Goal: Information Seeking & Learning: Compare options

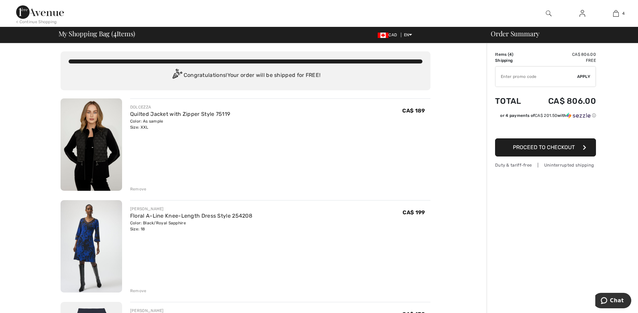
click at [82, 254] on img at bounding box center [92, 246] width 62 height 92
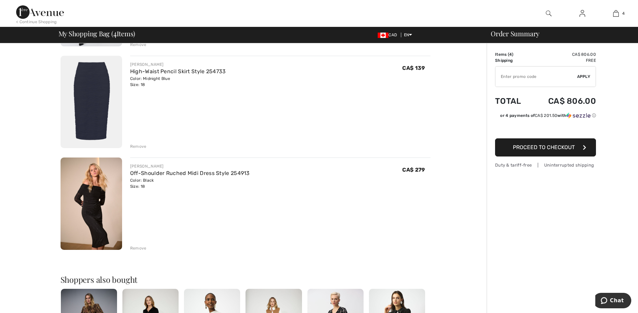
scroll to position [305, 0]
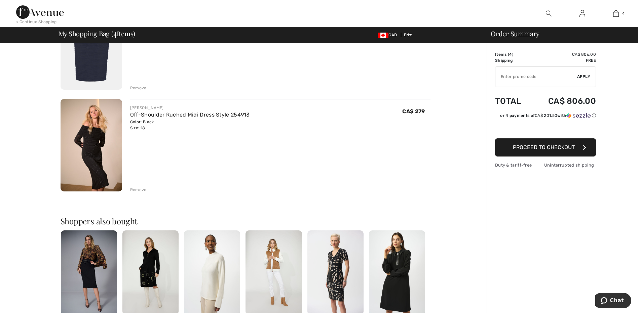
click at [89, 142] on img at bounding box center [92, 145] width 62 height 92
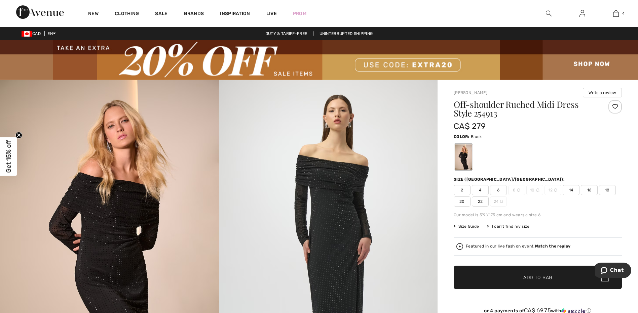
click at [339, 209] on img at bounding box center [328, 244] width 219 height 328
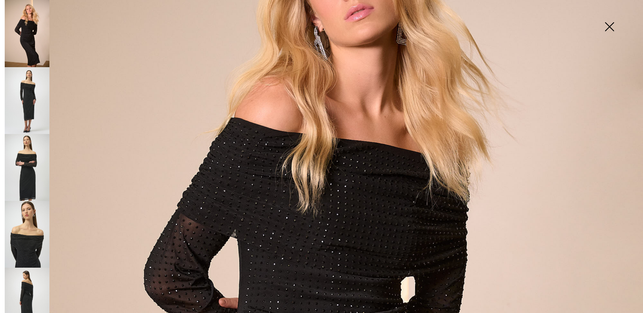
scroll to position [141, 0]
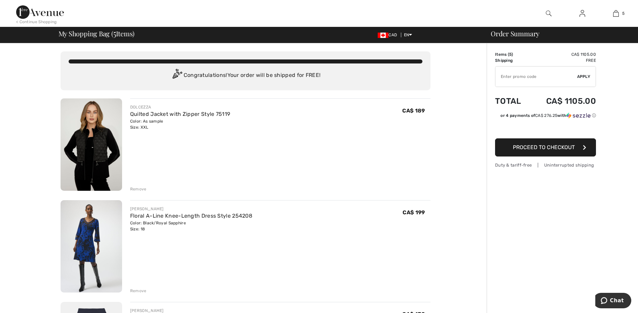
click at [87, 243] on img at bounding box center [92, 246] width 62 height 92
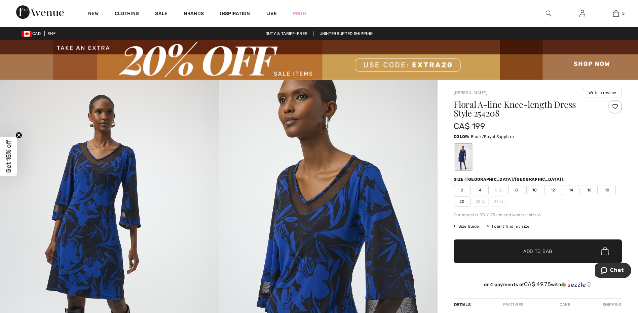
click at [323, 256] on img at bounding box center [328, 244] width 219 height 328
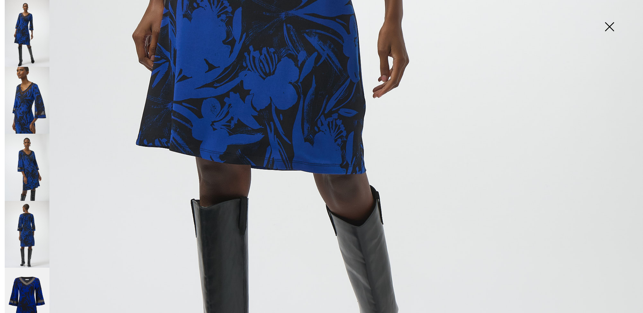
scroll to position [475, 0]
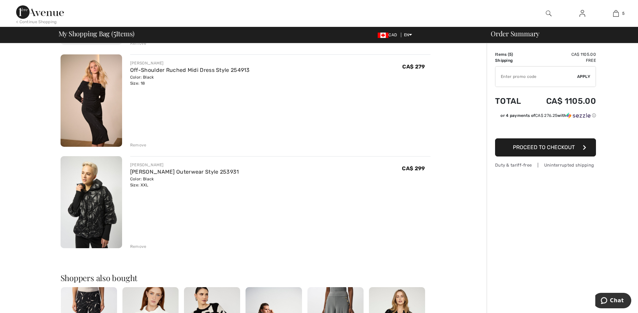
scroll to position [372, 0]
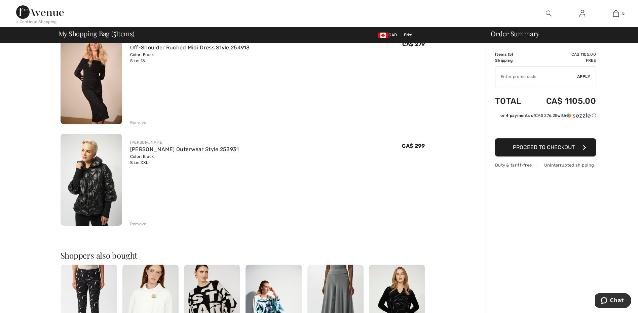
click at [95, 80] on img at bounding box center [92, 78] width 62 height 92
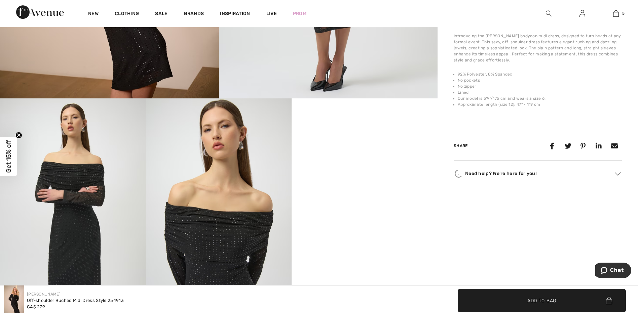
scroll to position [341, 0]
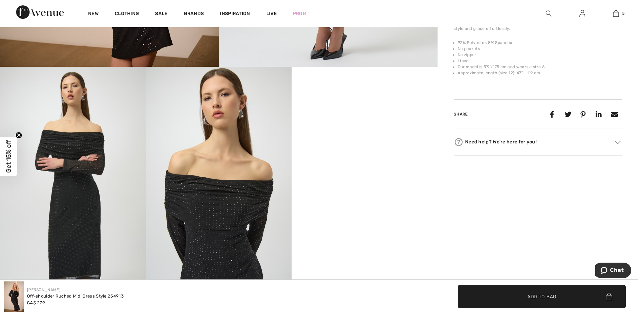
click at [371, 140] on video "Your browser does not support the video tag." at bounding box center [364, 103] width 146 height 73
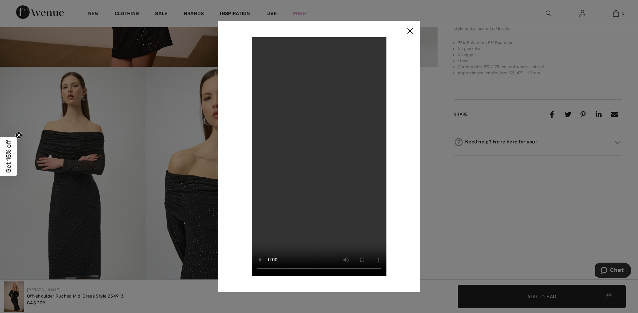
click at [410, 32] on img at bounding box center [410, 31] width 20 height 21
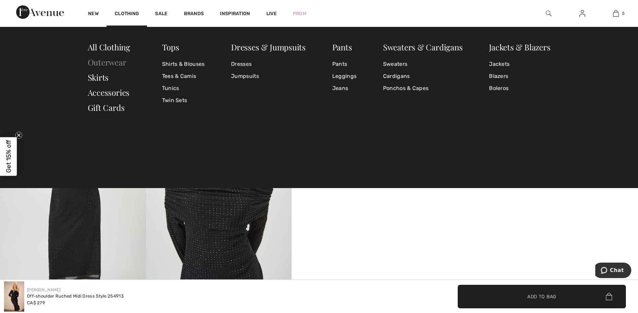
click at [102, 62] on link "Outerwear" at bounding box center [107, 62] width 39 height 11
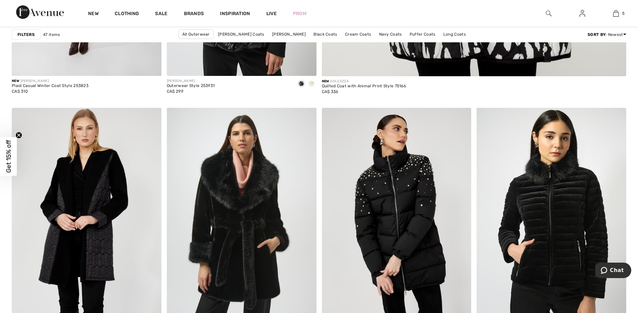
scroll to position [601, 0]
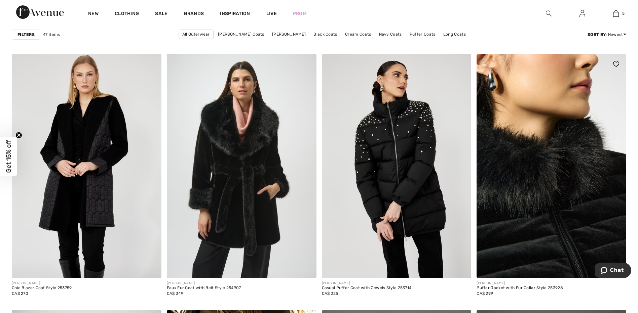
click at [543, 229] on img at bounding box center [551, 166] width 150 height 224
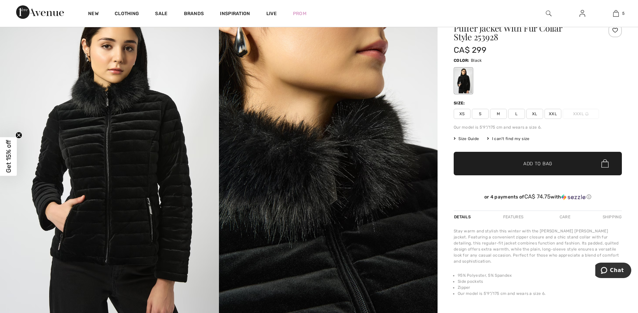
scroll to position [139, 0]
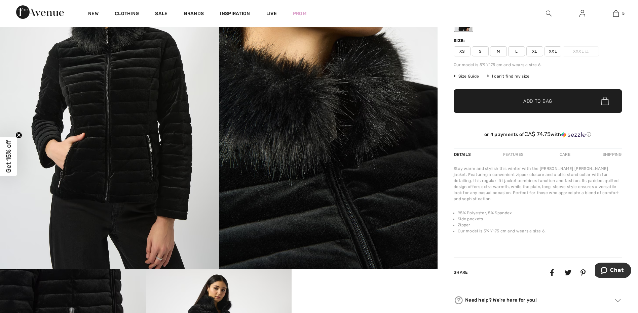
click at [123, 84] on img at bounding box center [109, 105] width 219 height 328
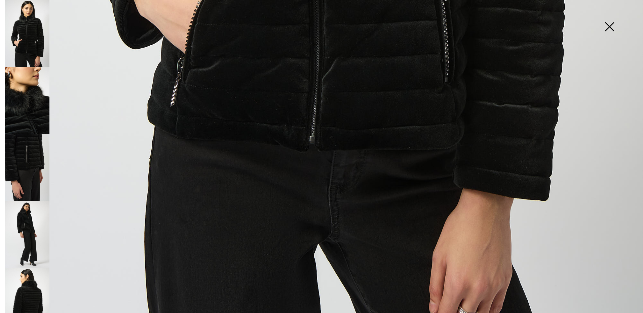
scroll to position [642, 0]
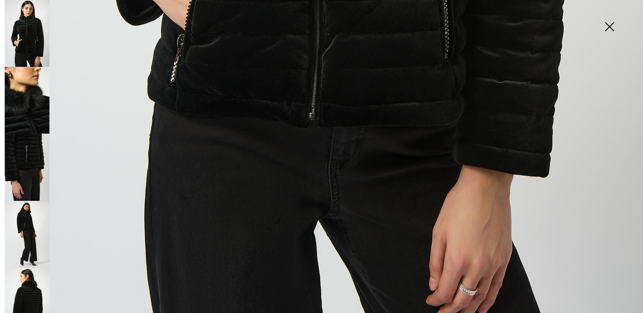
click at [31, 296] on img at bounding box center [27, 301] width 45 height 67
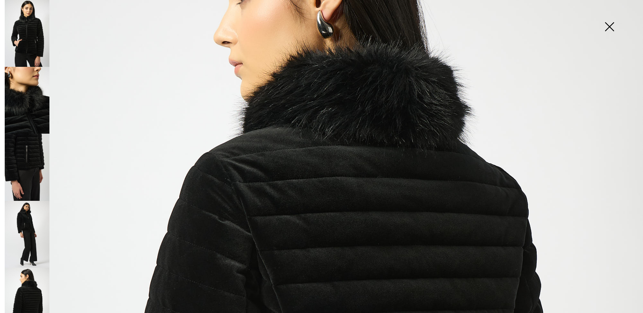
scroll to position [122, 0]
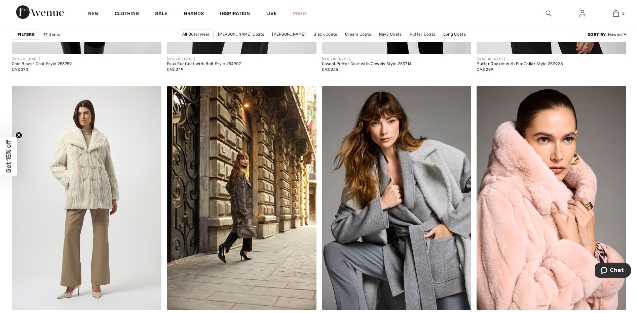
scroll to position [843, 0]
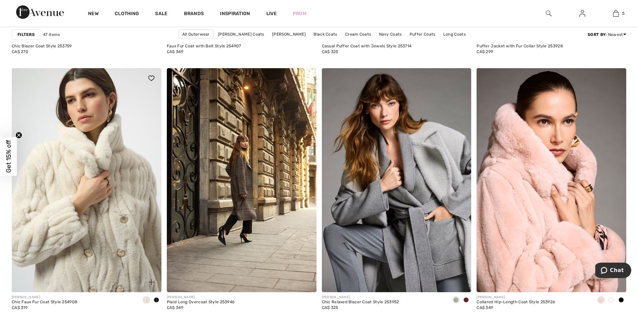
click at [98, 186] on img at bounding box center [87, 180] width 150 height 224
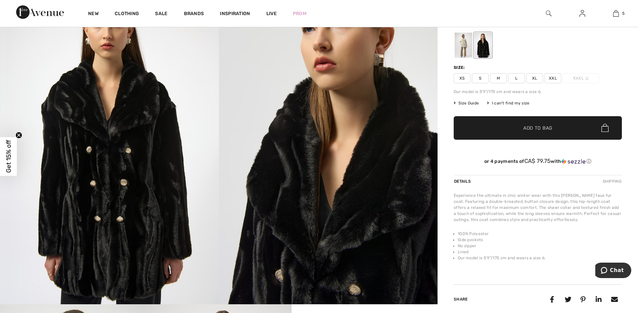
scroll to position [130, 0]
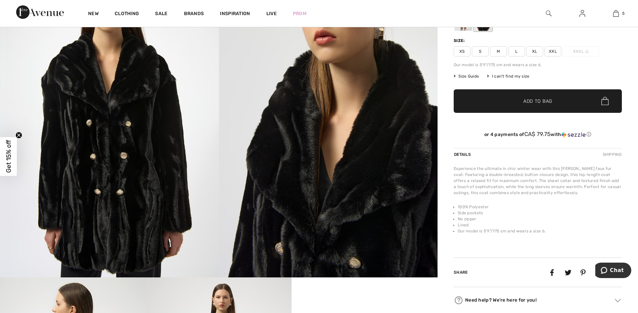
click at [464, 31] on div at bounding box center [462, 18] width 17 height 25
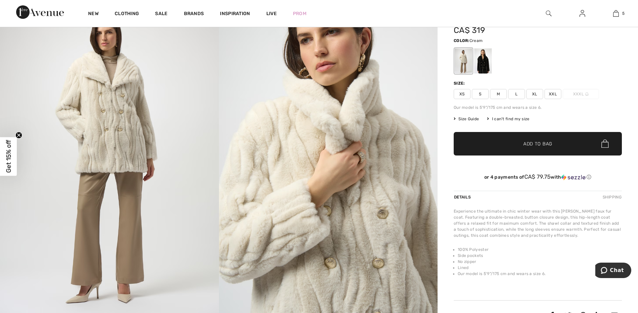
scroll to position [29, 0]
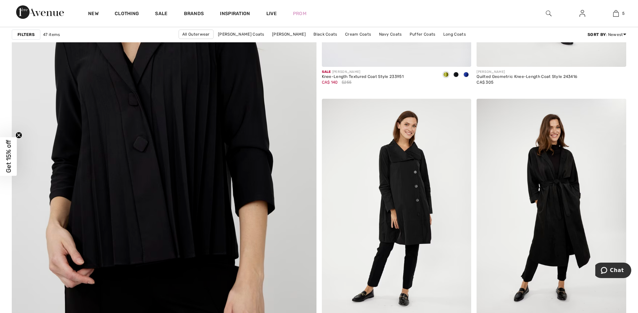
scroll to position [2318, 0]
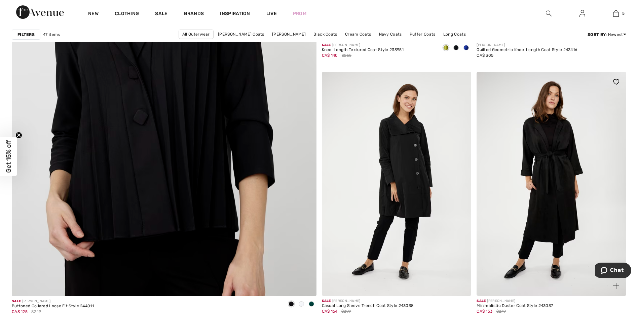
click at [562, 160] on img at bounding box center [551, 184] width 150 height 224
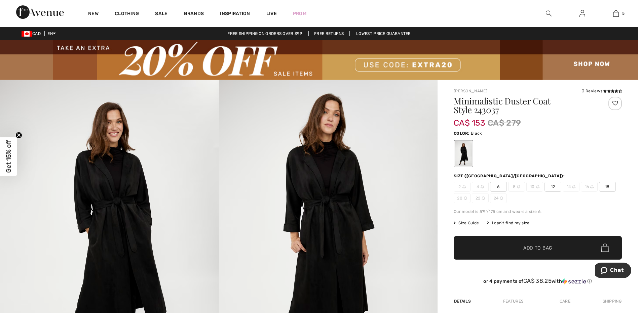
click at [341, 192] on img at bounding box center [328, 244] width 219 height 328
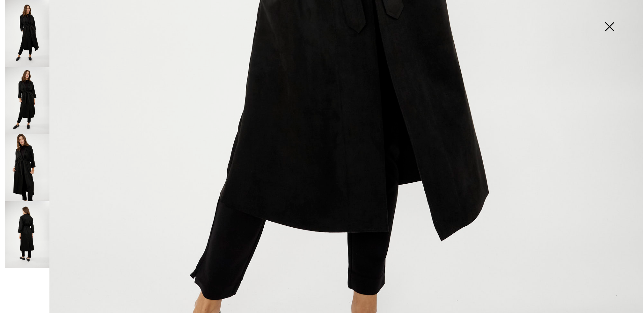
scroll to position [520, 0]
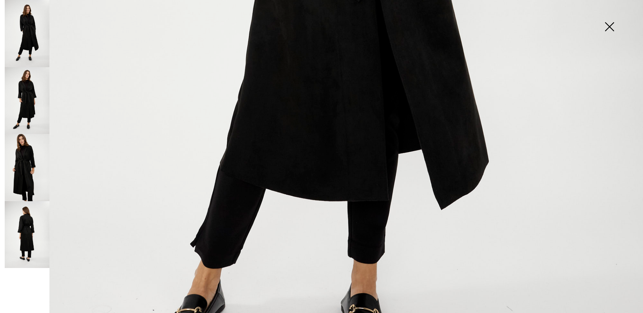
click at [22, 225] on img at bounding box center [27, 234] width 45 height 67
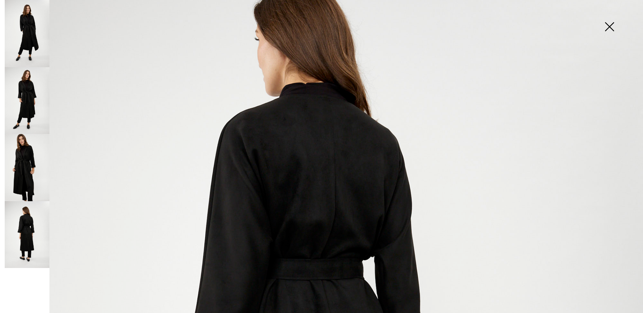
scroll to position [81, 0]
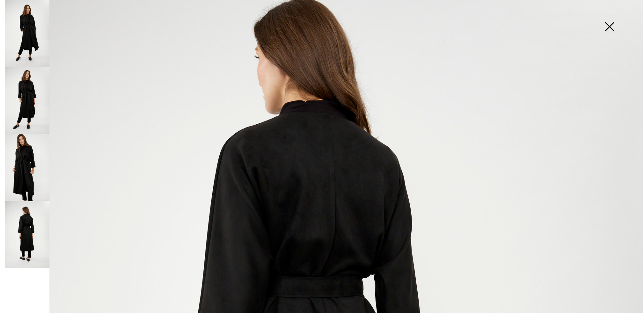
click at [29, 104] on img at bounding box center [27, 100] width 45 height 67
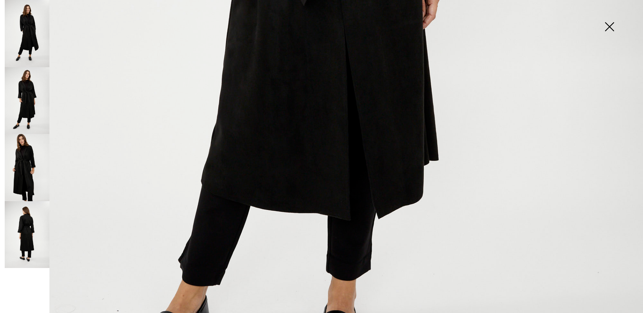
scroll to position [533, 0]
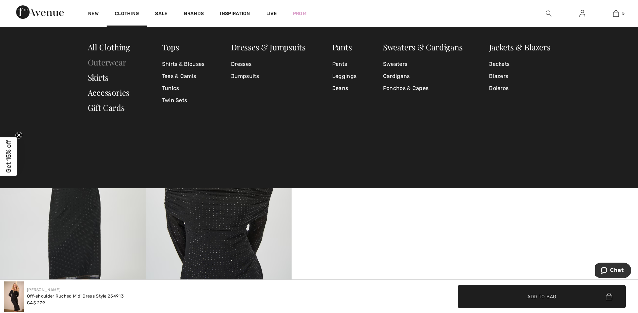
click at [110, 65] on link "Outerwear" at bounding box center [107, 62] width 39 height 11
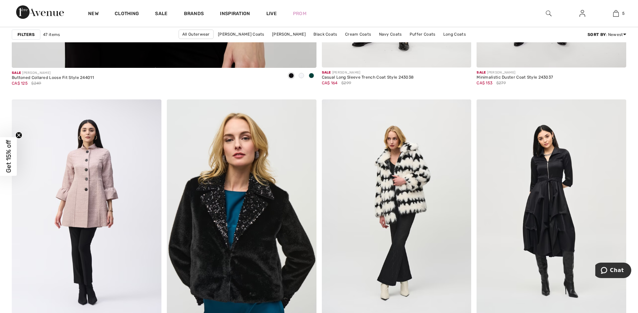
scroll to position [2600, 0]
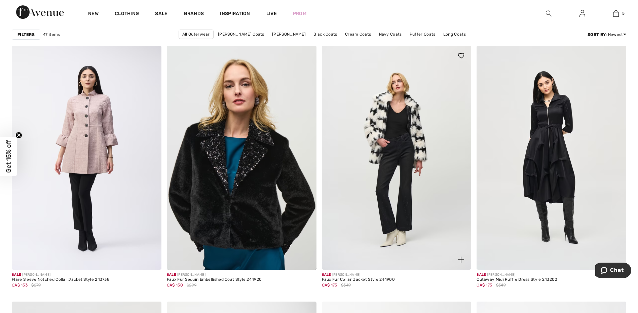
click at [398, 127] on img at bounding box center [397, 158] width 150 height 224
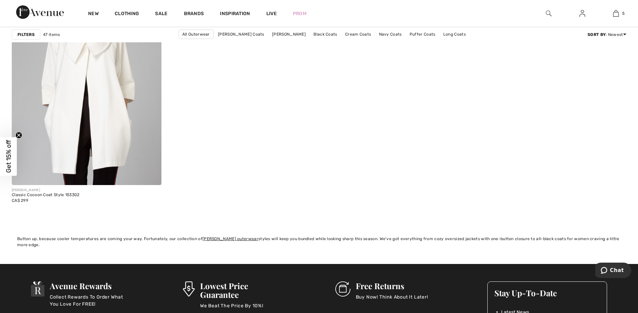
scroll to position [3828, 0]
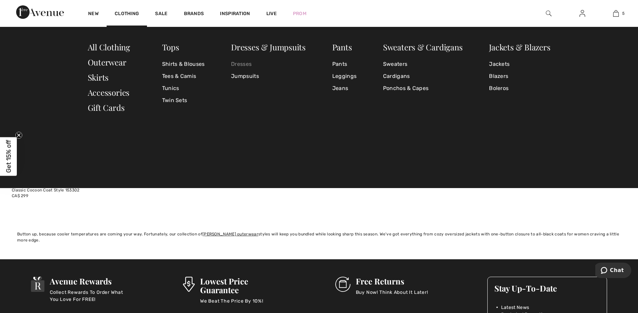
click at [242, 66] on link "Dresses" at bounding box center [268, 64] width 75 height 12
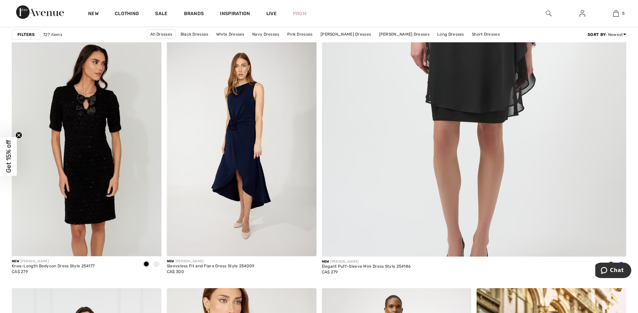
scroll to position [376, 0]
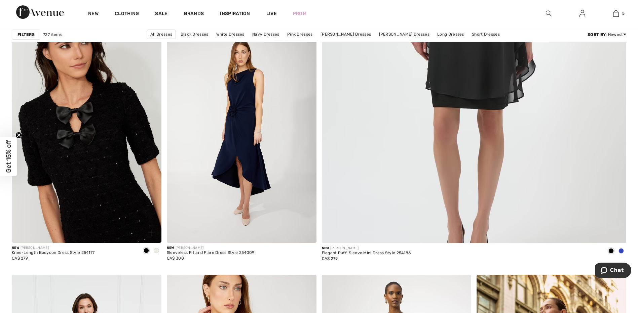
click at [88, 145] on img at bounding box center [87, 131] width 150 height 224
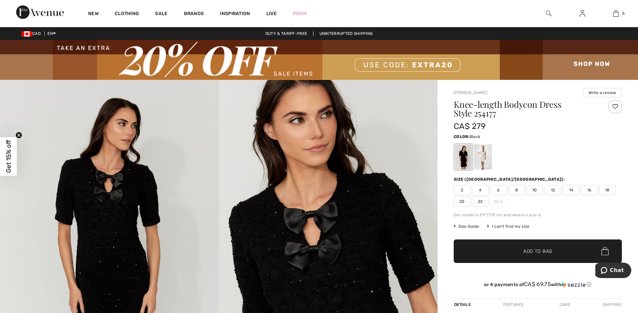
click at [338, 285] on img at bounding box center [328, 244] width 219 height 328
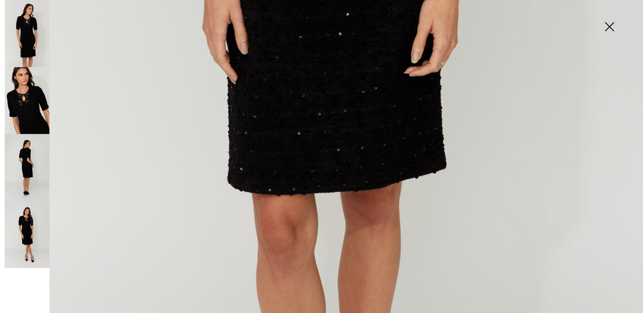
scroll to position [643, 0]
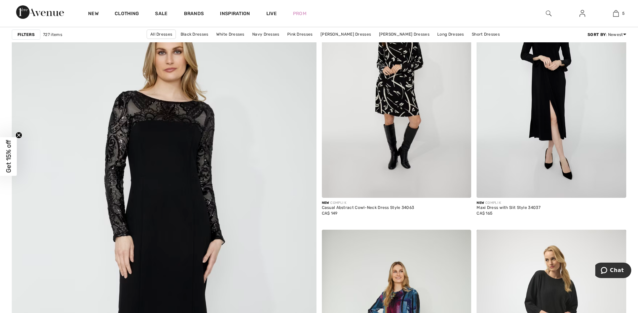
scroll to position [2205, 0]
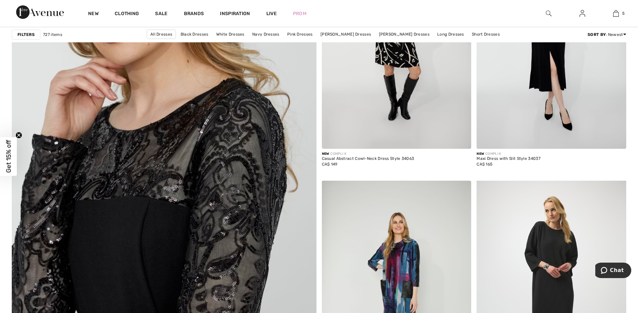
click at [136, 180] on img at bounding box center [163, 199] width 365 height 548
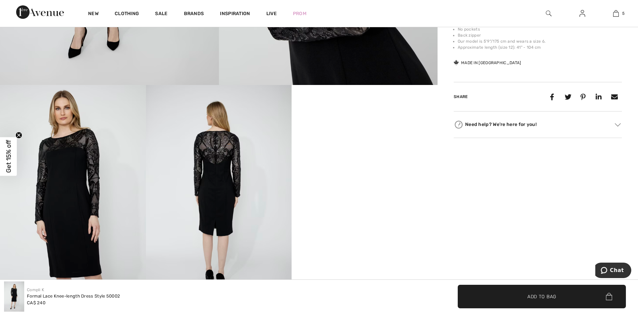
scroll to position [350, 0]
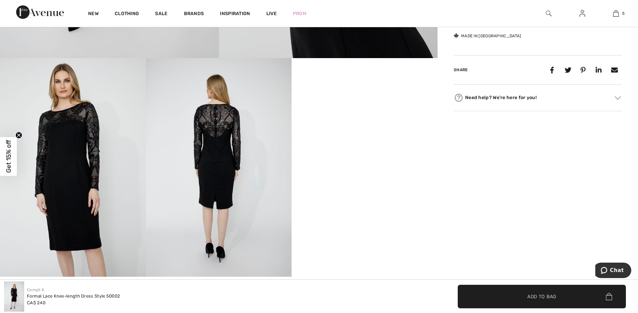
click at [223, 138] on img at bounding box center [219, 167] width 146 height 218
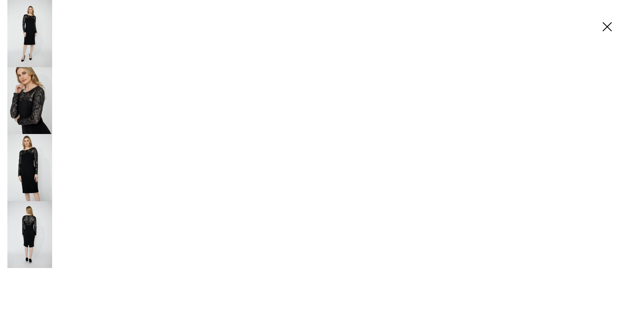
scroll to position [350, 0]
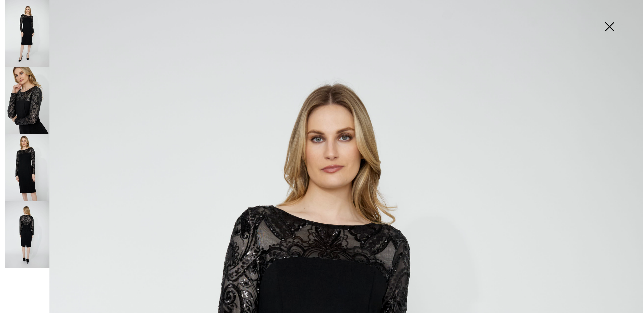
click at [35, 231] on img at bounding box center [27, 234] width 45 height 67
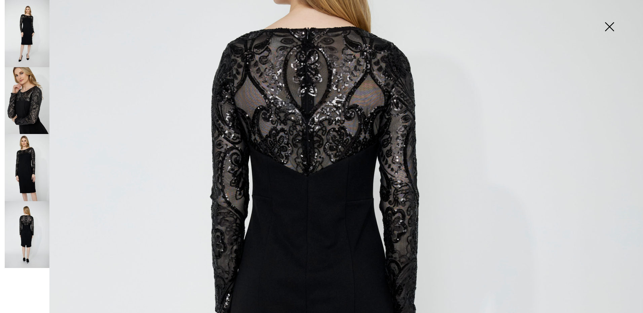
scroll to position [144, 0]
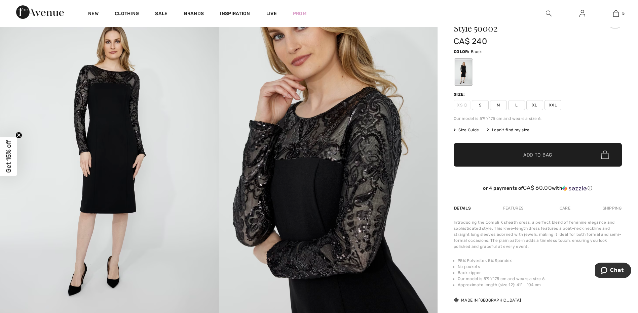
scroll to position [36, 0]
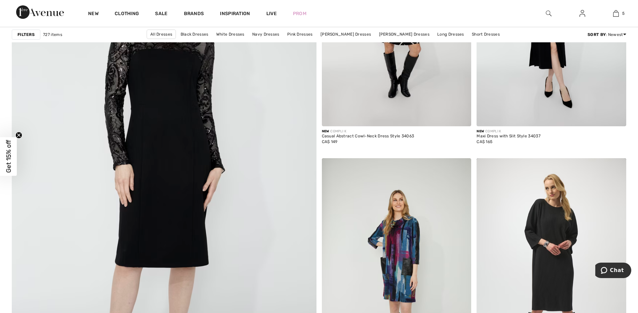
scroll to position [2246, 0]
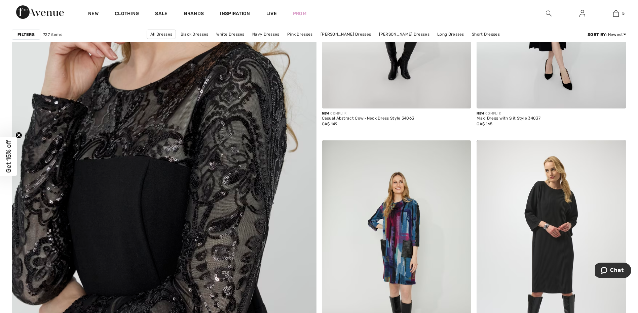
click at [205, 180] on img at bounding box center [163, 158] width 365 height 548
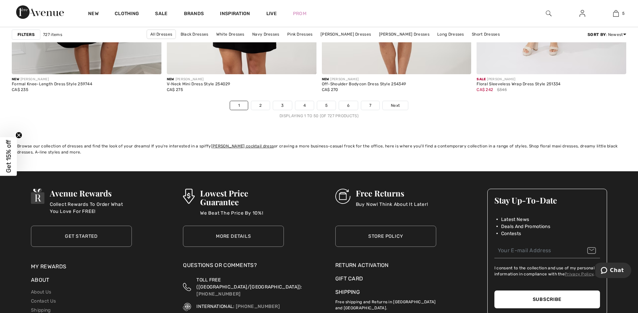
scroll to position [3949, 0]
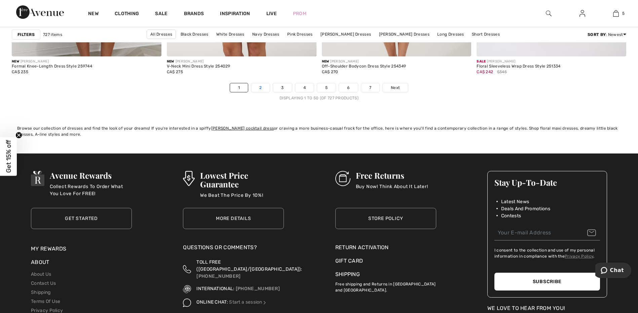
click at [262, 89] on link "2" at bounding box center [260, 87] width 18 height 9
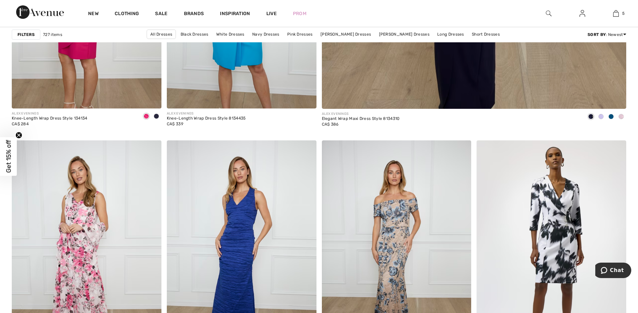
scroll to position [542, 0]
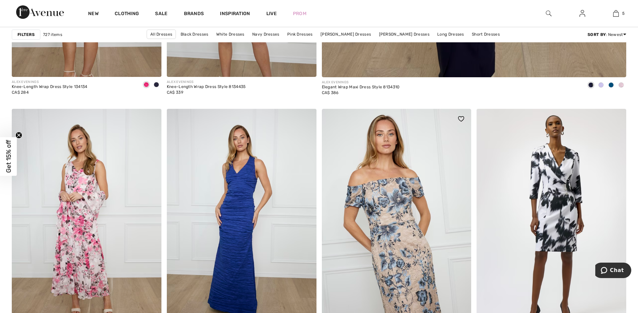
click at [399, 205] on img at bounding box center [397, 221] width 150 height 224
